Goal: Understand process/instructions

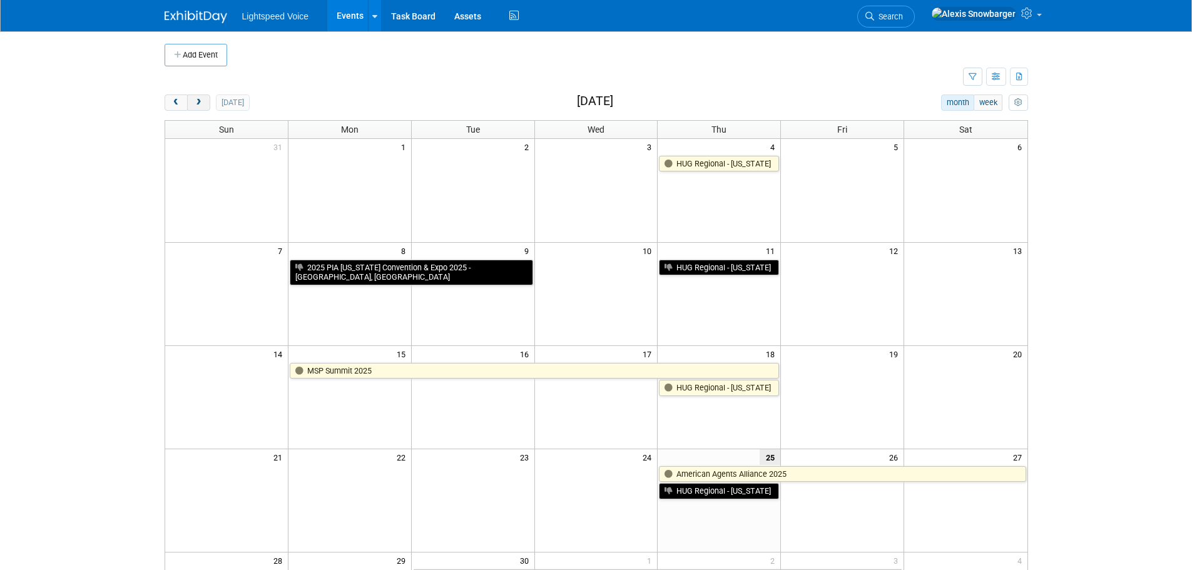
click at [202, 99] on span "next" at bounding box center [198, 103] width 9 height 8
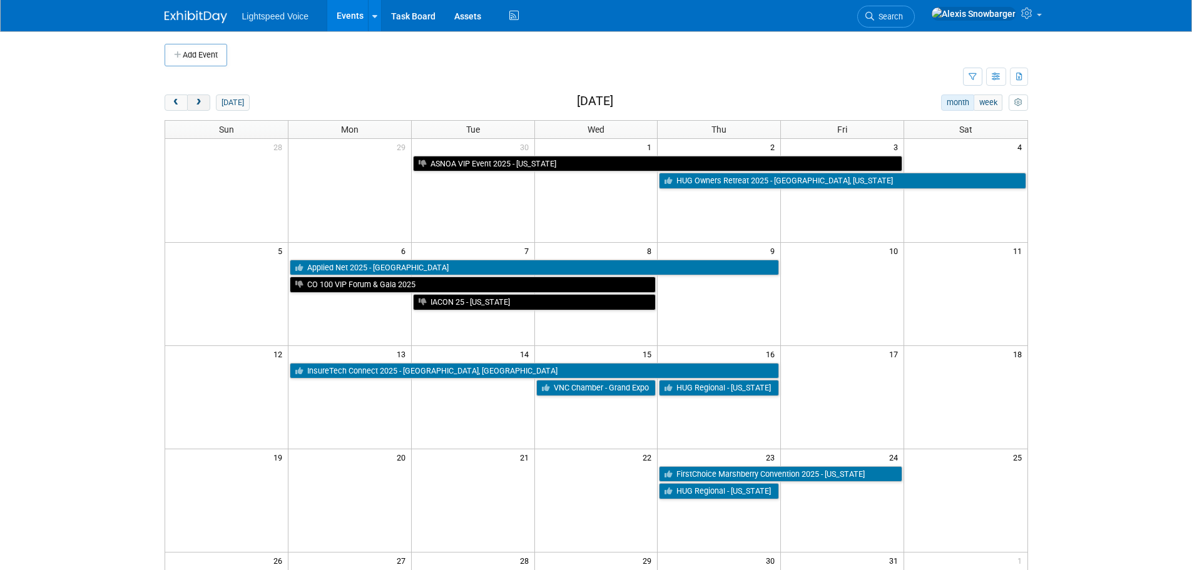
click at [201, 99] on span "next" at bounding box center [198, 103] width 9 height 8
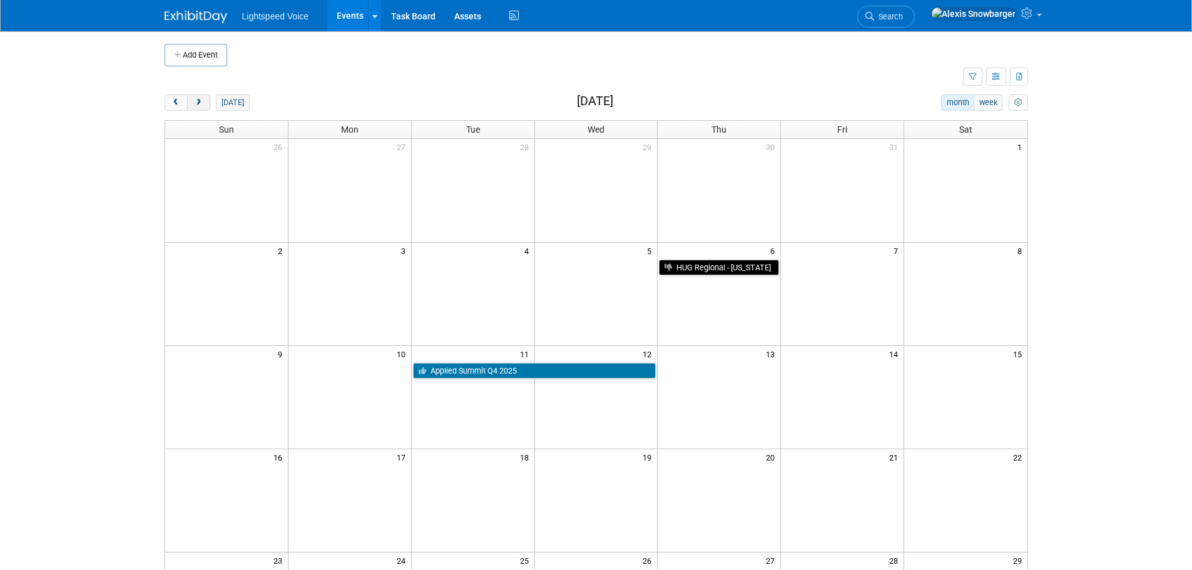
click at [205, 104] on button "next" at bounding box center [198, 102] width 23 height 16
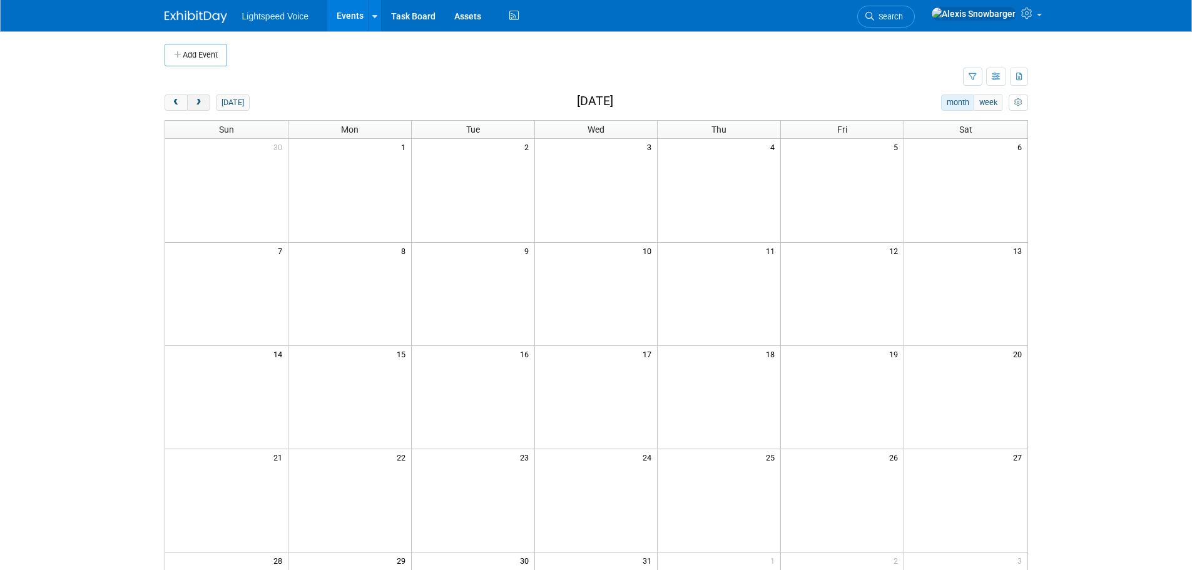
click at [202, 104] on span "next" at bounding box center [198, 103] width 9 height 8
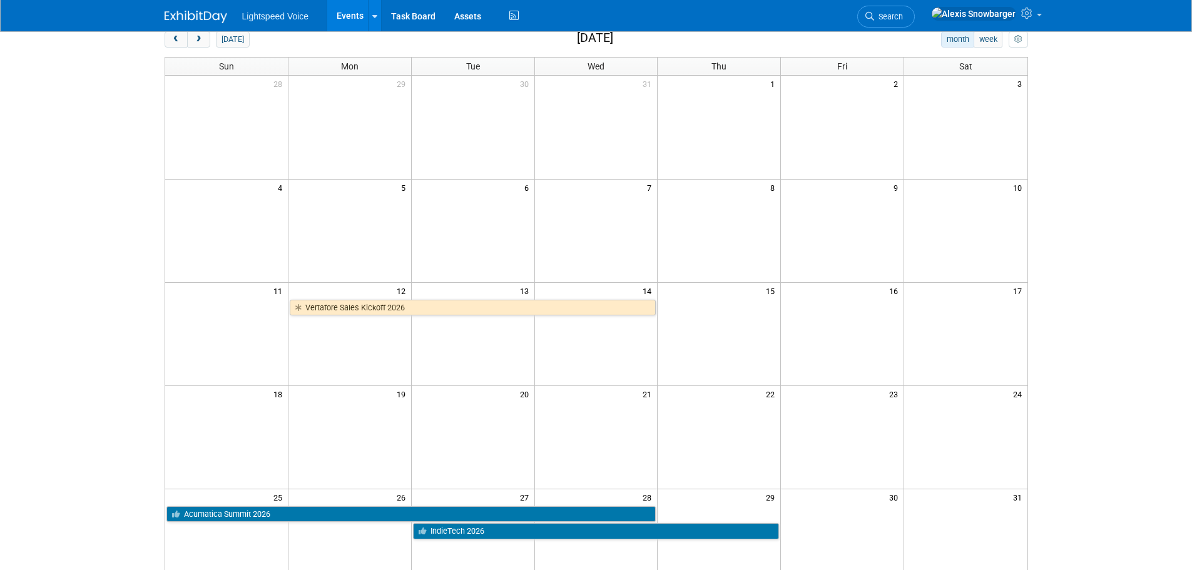
scroll to position [63, 0]
click at [194, 39] on span "next" at bounding box center [198, 40] width 9 height 8
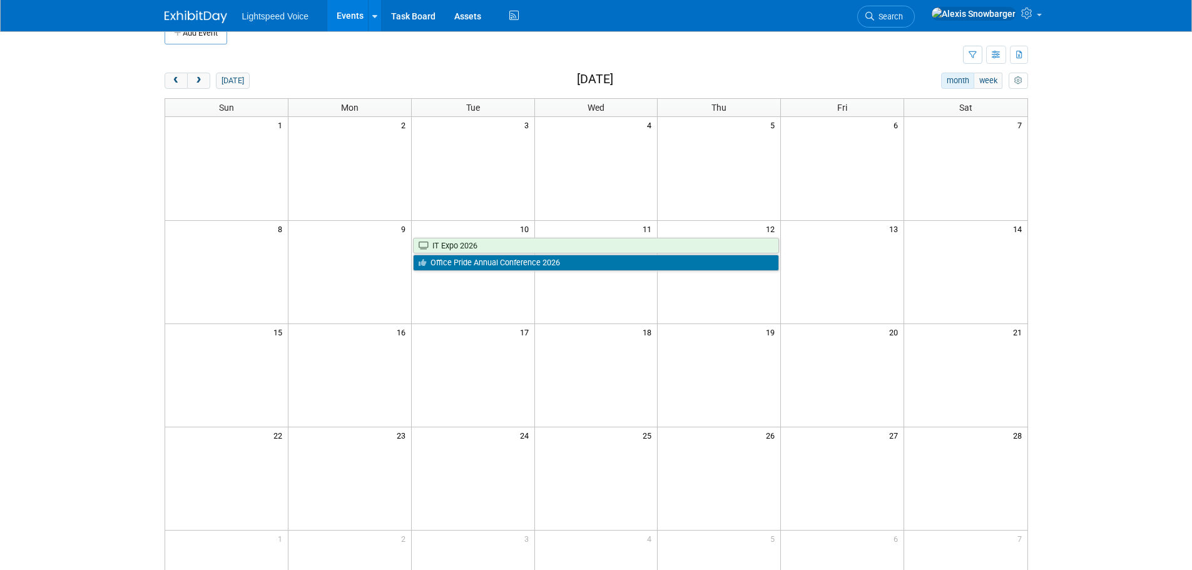
scroll to position [0, 0]
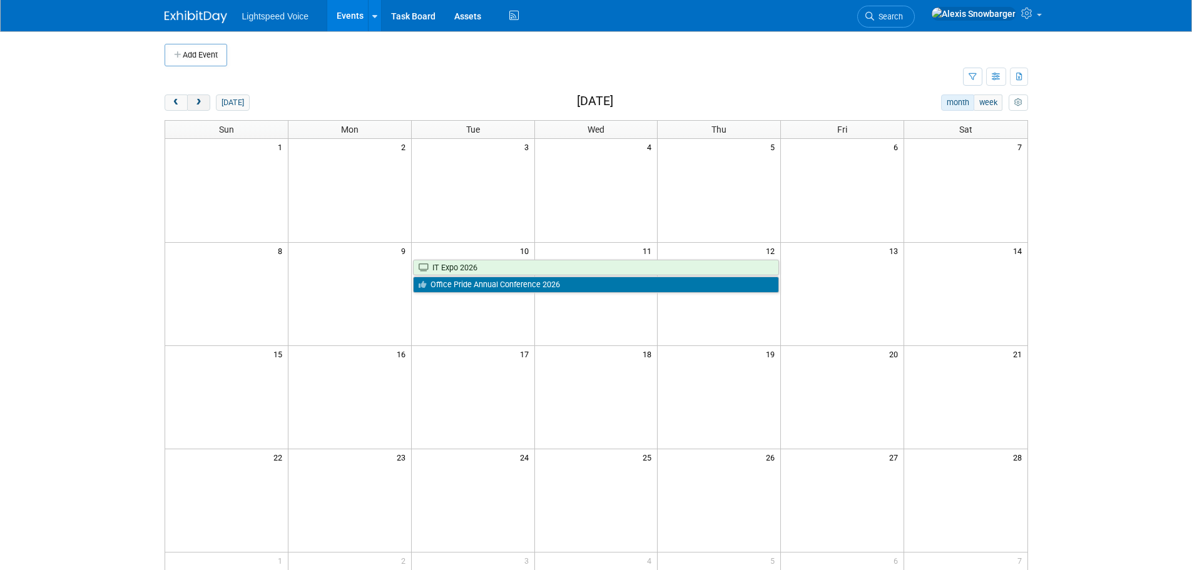
click at [198, 102] on span "next" at bounding box center [198, 103] width 9 height 8
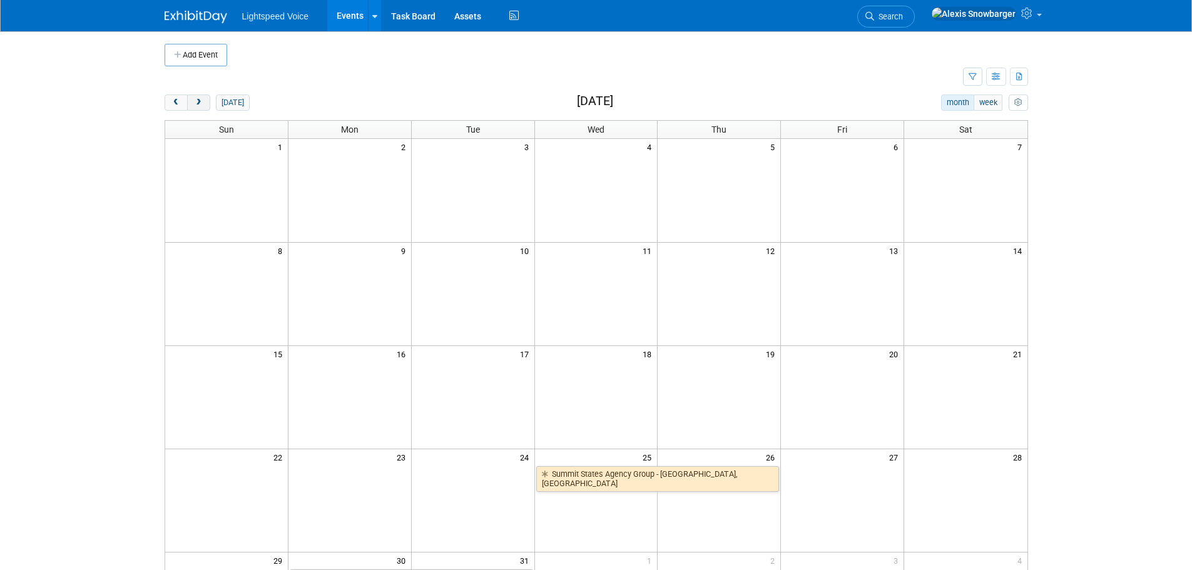
click at [198, 102] on span "next" at bounding box center [198, 103] width 9 height 8
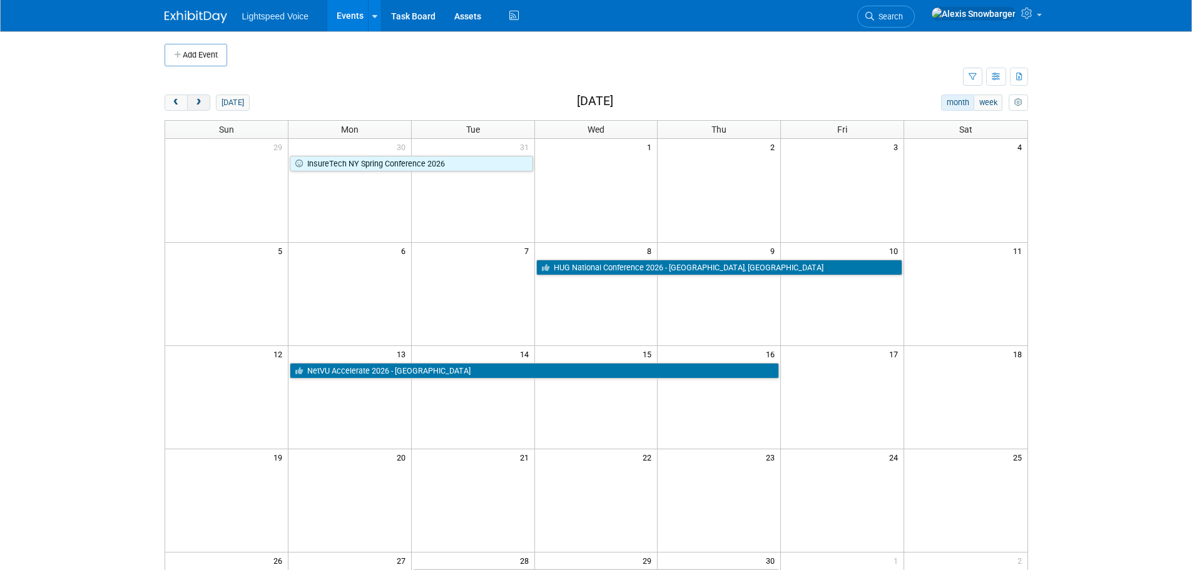
click at [198, 102] on span "next" at bounding box center [198, 103] width 9 height 8
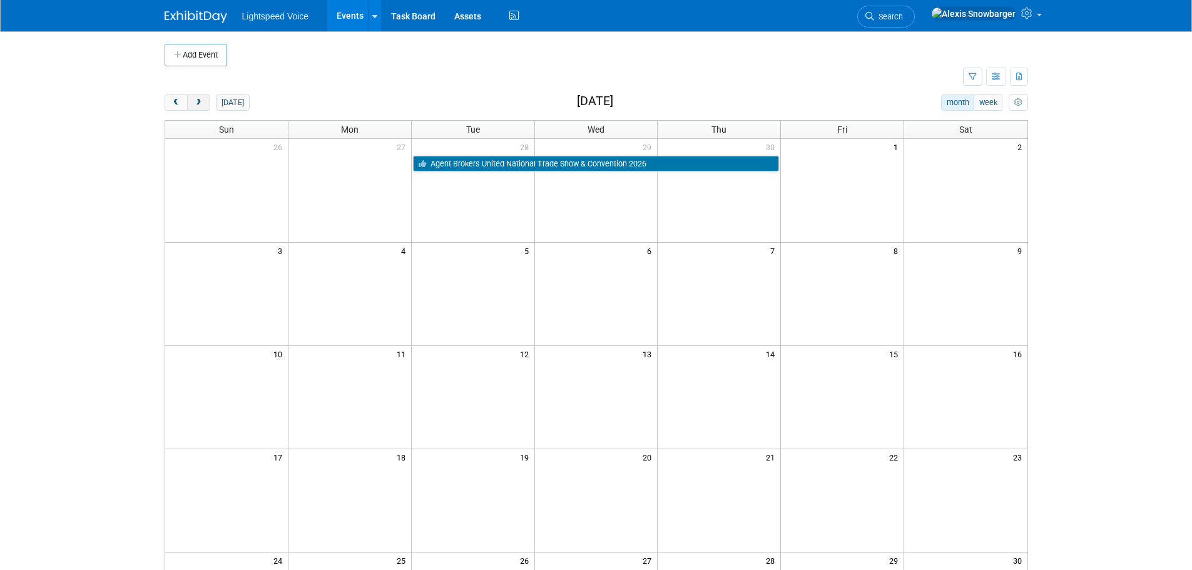
click at [198, 102] on span "next" at bounding box center [198, 103] width 9 height 8
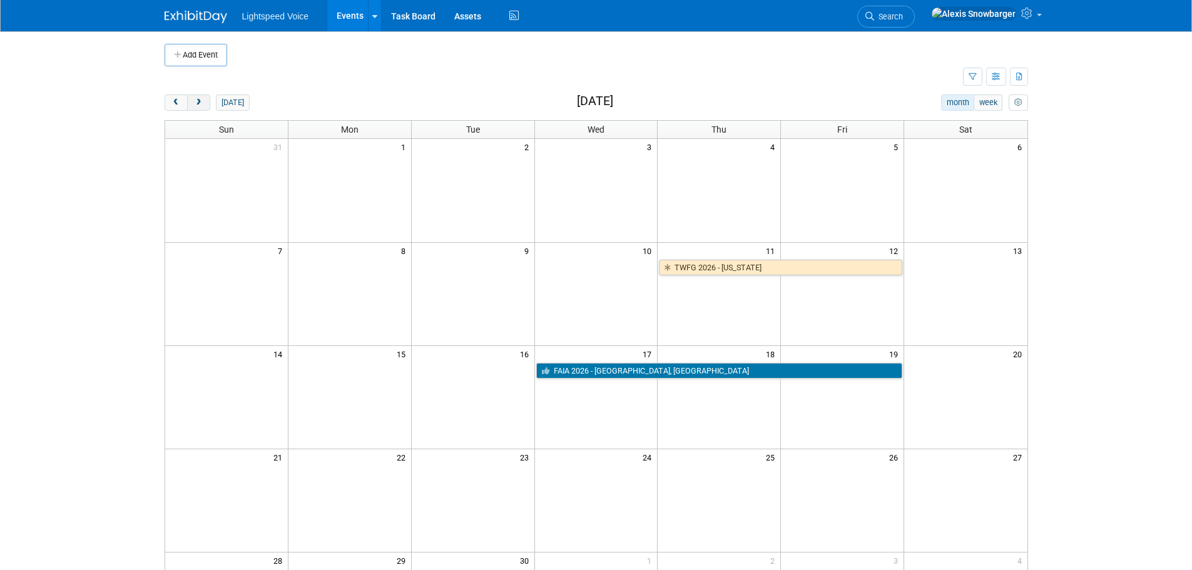
click at [198, 102] on span "next" at bounding box center [198, 103] width 9 height 8
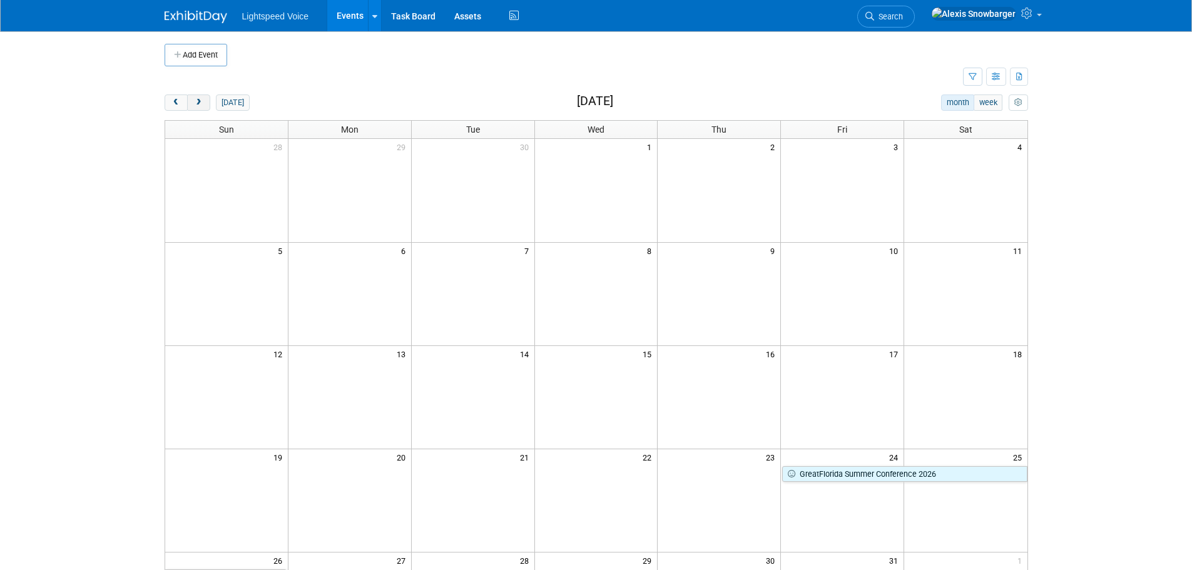
click at [208, 104] on button "next" at bounding box center [198, 102] width 23 height 16
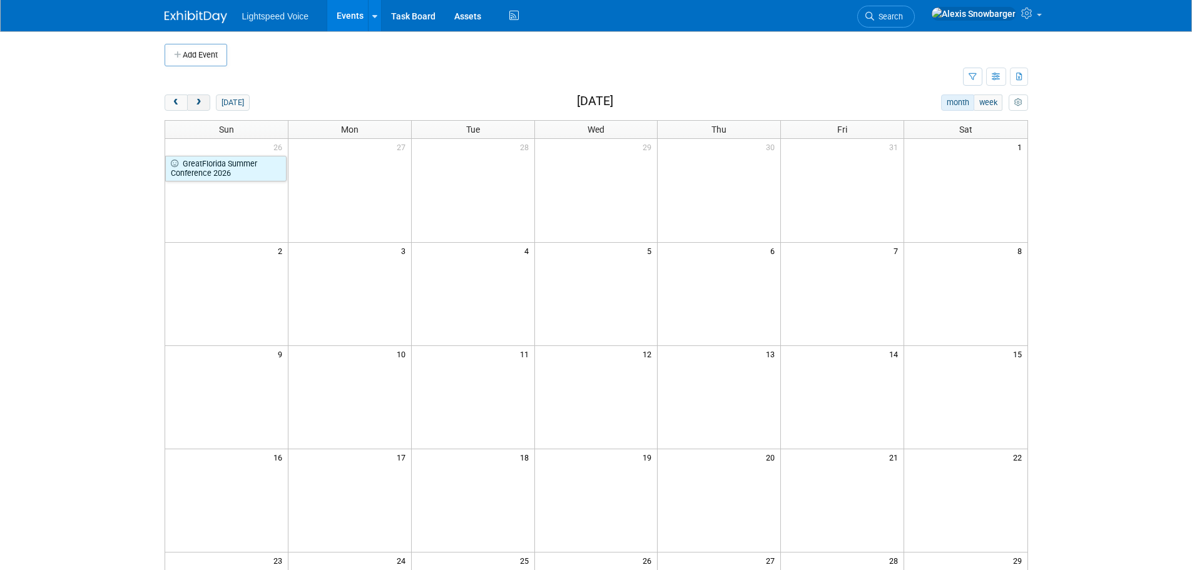
click at [201, 104] on span "next" at bounding box center [198, 103] width 9 height 8
